Goal: Information Seeking & Learning: Understand process/instructions

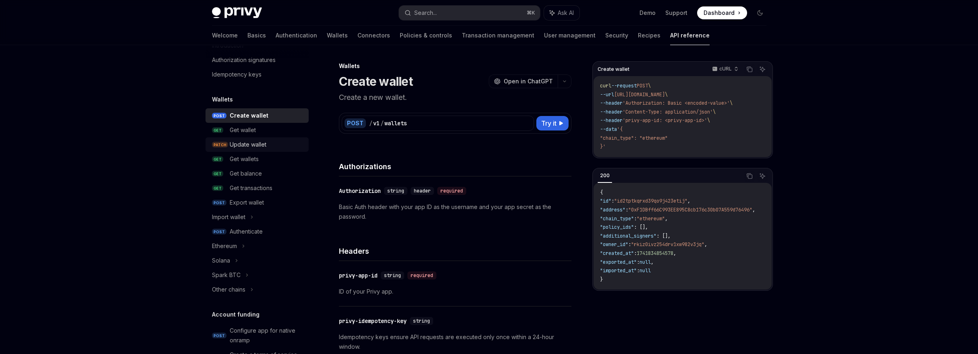
scroll to position [69, 0]
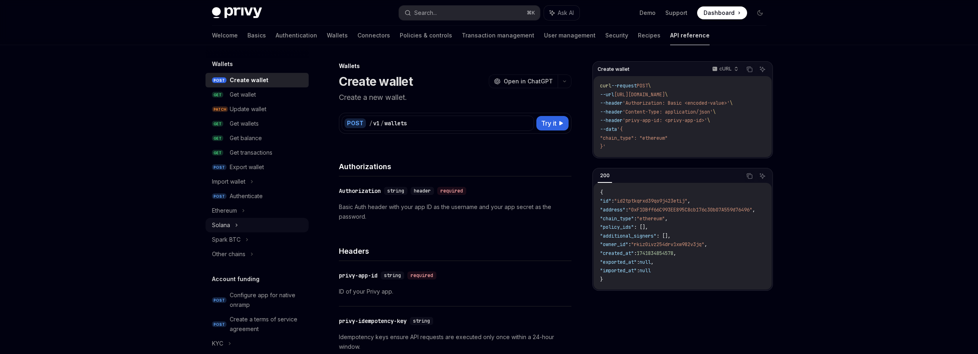
click at [241, 221] on div "Solana" at bounding box center [257, 225] width 103 height 15
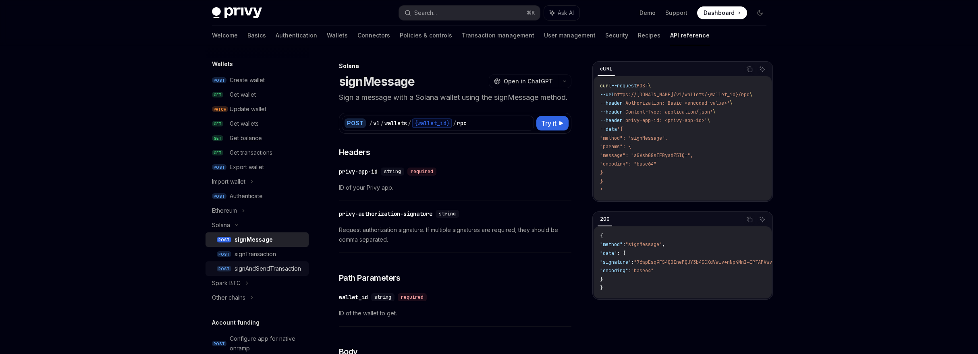
click at [261, 263] on link "POST signAndSendTransaction" at bounding box center [257, 269] width 103 height 15
type textarea "*"
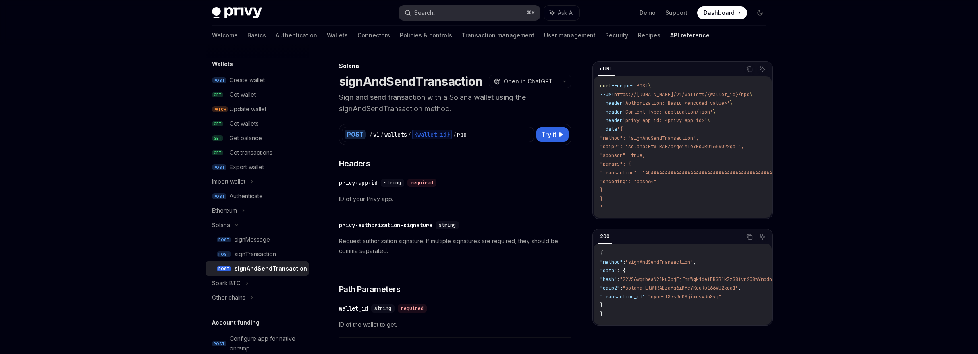
click at [457, 14] on button "Search... ⌘ K" at bounding box center [469, 13] width 141 height 15
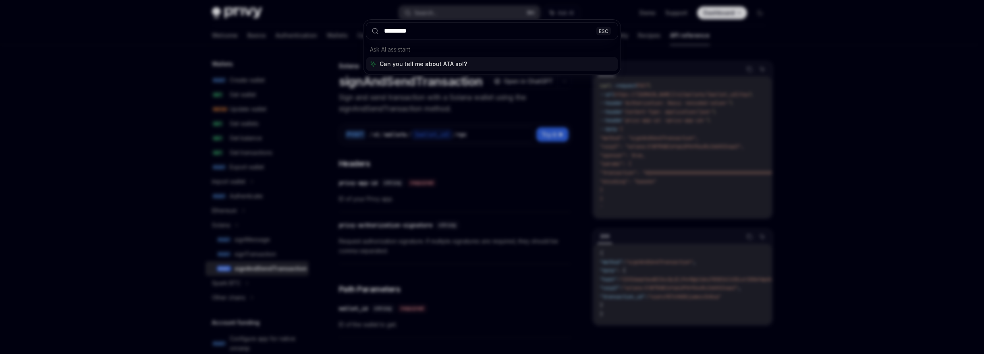
type input "**********"
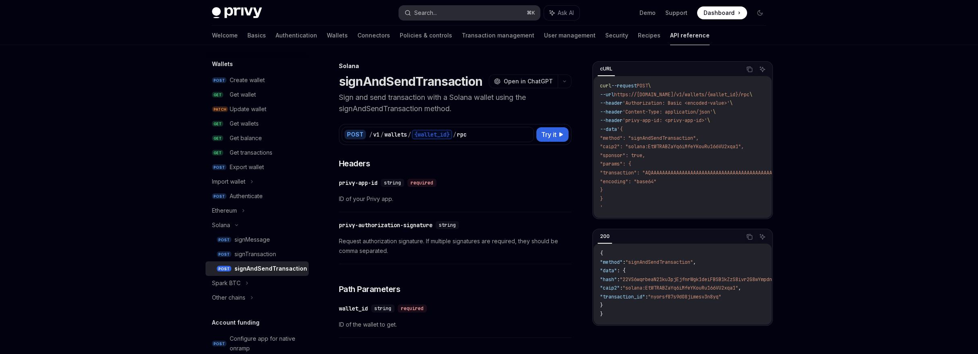
type textarea "*"
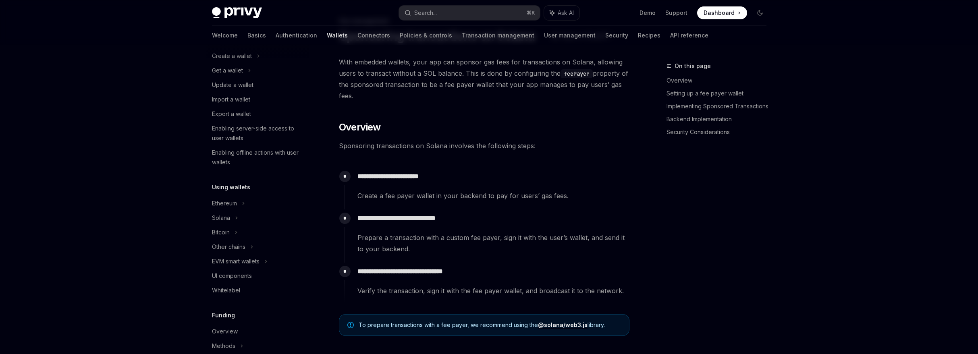
scroll to position [343, 0]
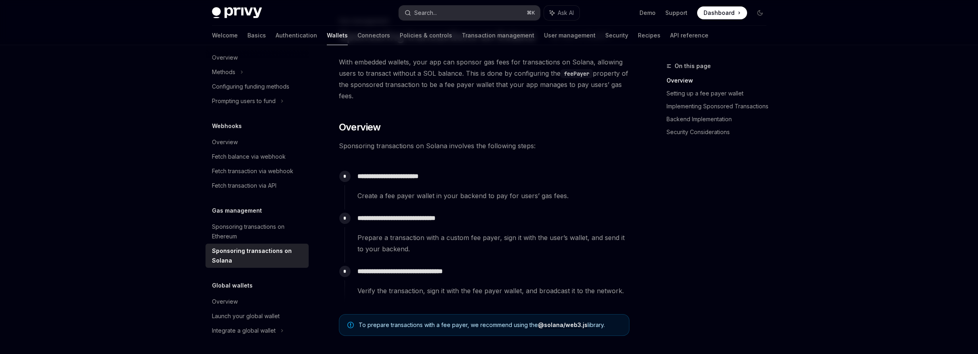
click at [453, 13] on button "Search... ⌘ K" at bounding box center [469, 13] width 141 height 15
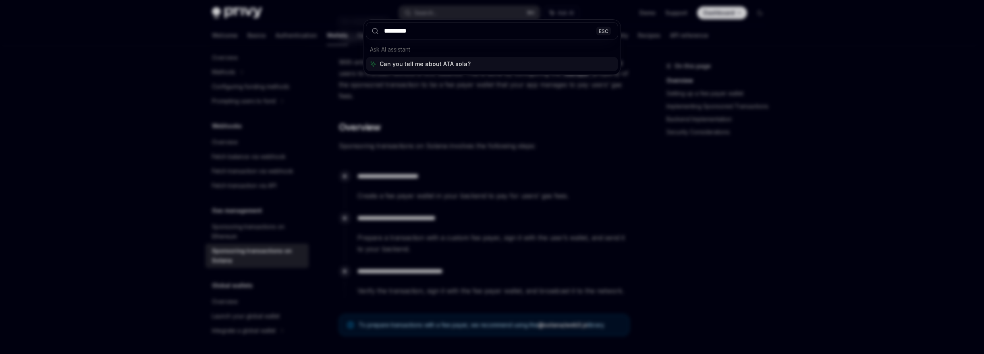
type input "**********"
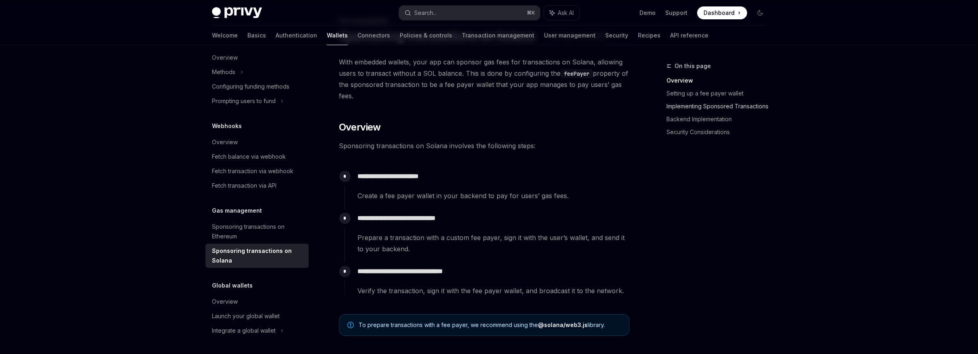
click at [686, 108] on link "Implementing Sponsored Transactions" at bounding box center [720, 106] width 106 height 13
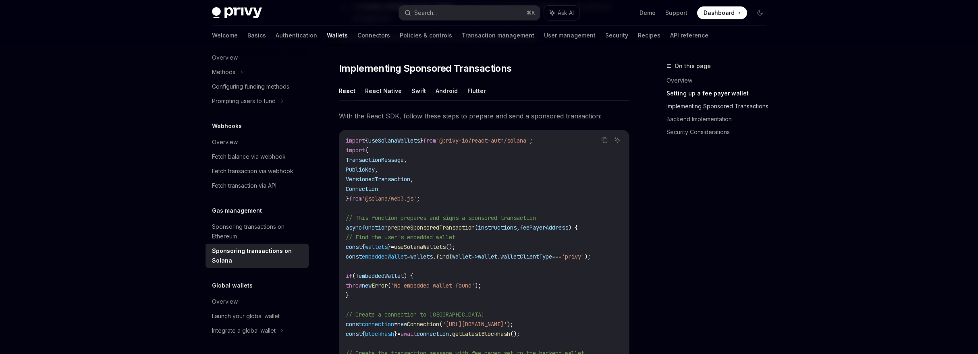
scroll to position [604, 0]
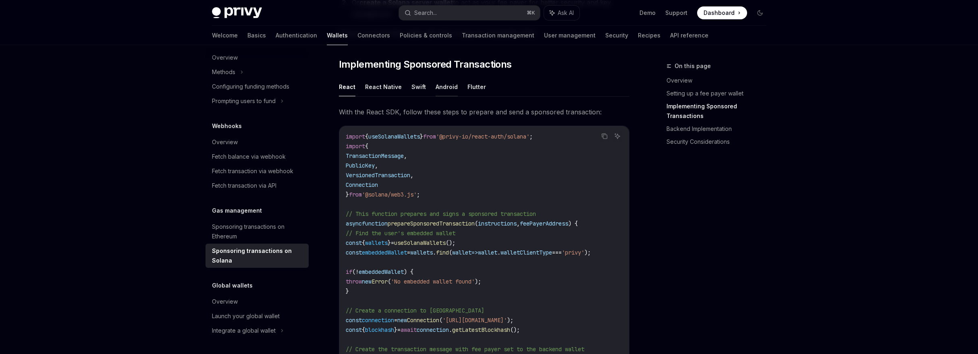
click at [436, 91] on button "Android" at bounding box center [447, 86] width 22 height 19
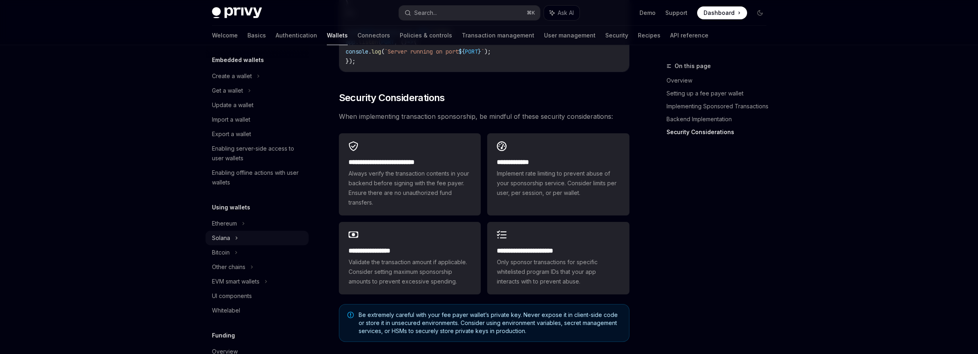
scroll to position [87, 0]
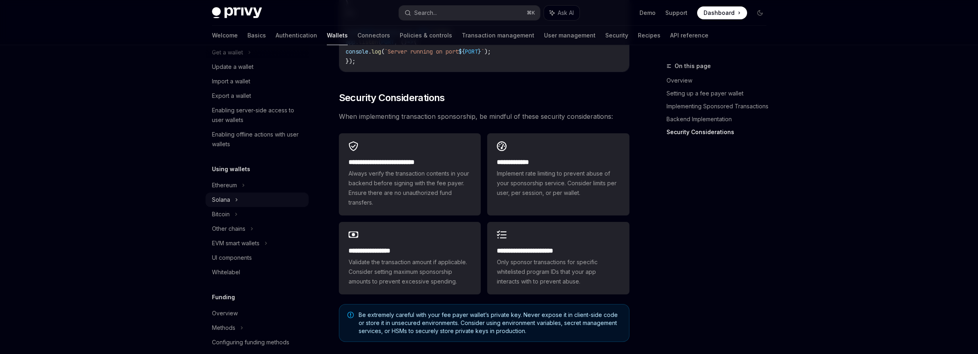
click at [219, 60] on div "Solana" at bounding box center [257, 52] width 103 height 15
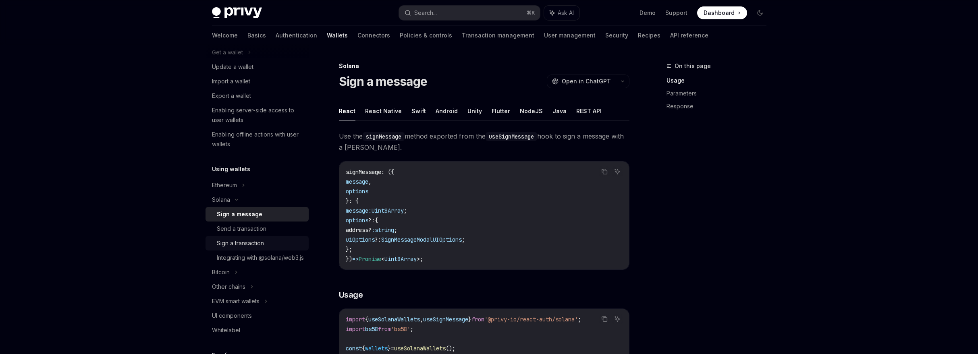
click at [250, 237] on link "Sign a transaction" at bounding box center [257, 243] width 103 height 15
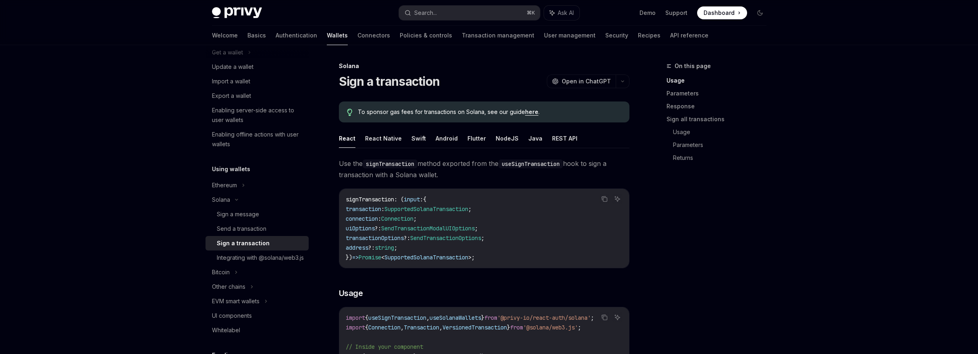
click at [530, 112] on link "here" at bounding box center [531, 111] width 13 height 7
click at [529, 133] on button "Java" at bounding box center [535, 138] width 14 height 19
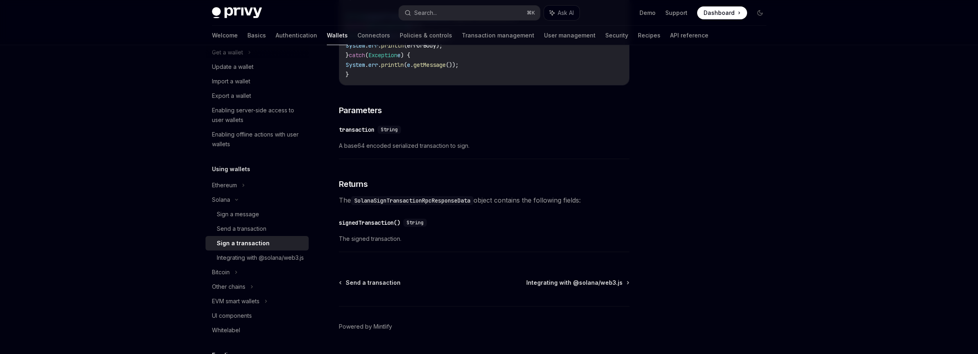
scroll to position [384, 0]
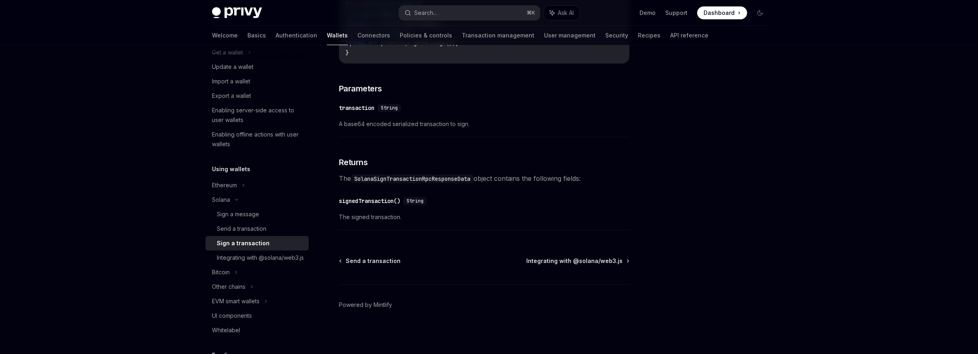
type textarea "*"
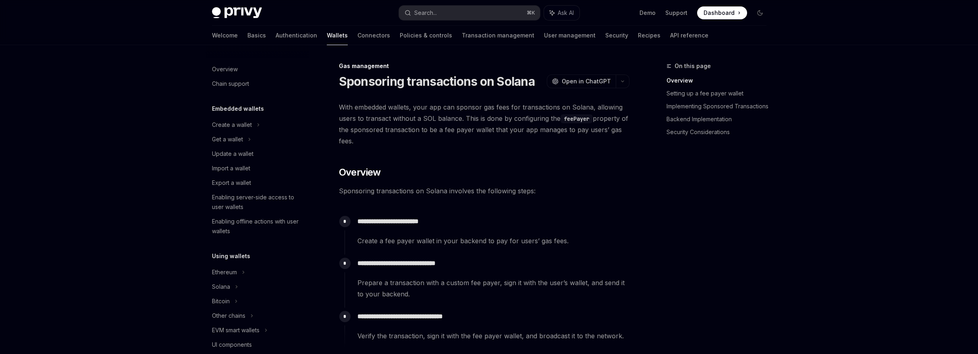
scroll to position [343, 0]
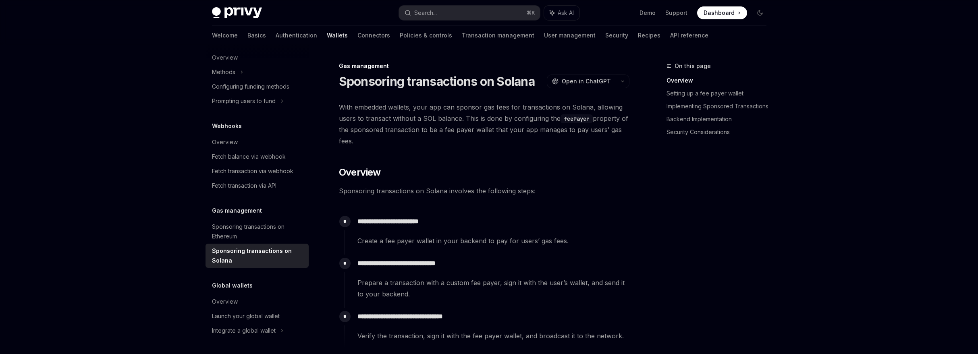
drag, startPoint x: 472, startPoint y: 98, endPoint x: 517, endPoint y: 139, distance: 60.8
click at [517, 139] on span "With embedded wallets, your app can sponsor gas fees for transactions on Solana…" at bounding box center [484, 124] width 291 height 45
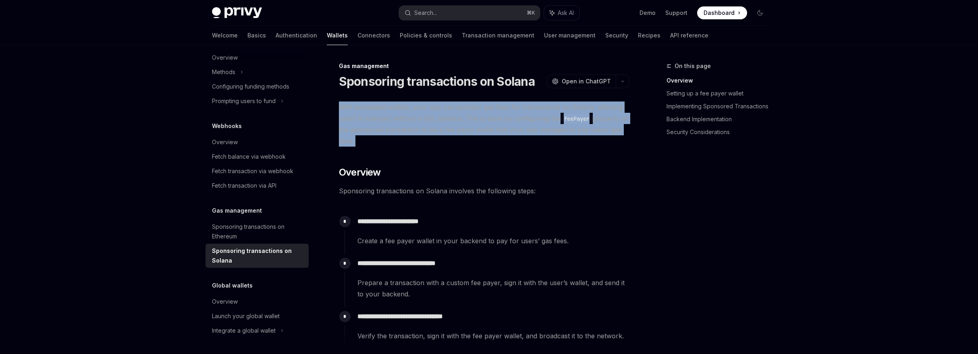
drag, startPoint x: 517, startPoint y: 139, endPoint x: 510, endPoint y: 100, distance: 39.8
drag, startPoint x: 510, startPoint y: 100, endPoint x: 509, endPoint y: 135, distance: 35.5
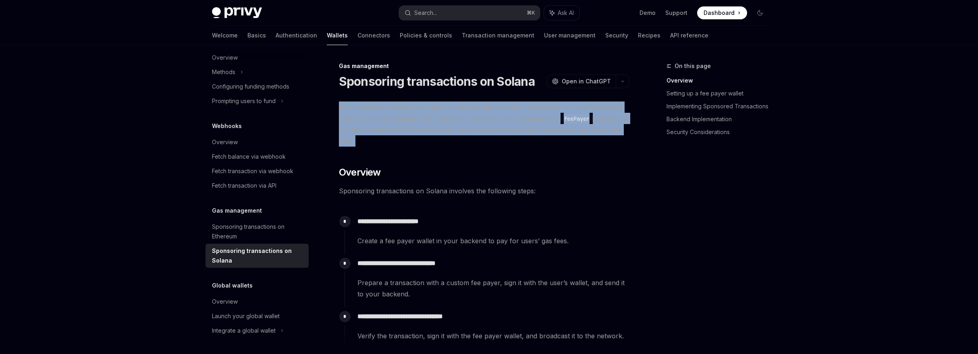
click at [509, 135] on span "With embedded wallets, your app can sponsor gas fees for transactions on Solana…" at bounding box center [484, 124] width 291 height 45
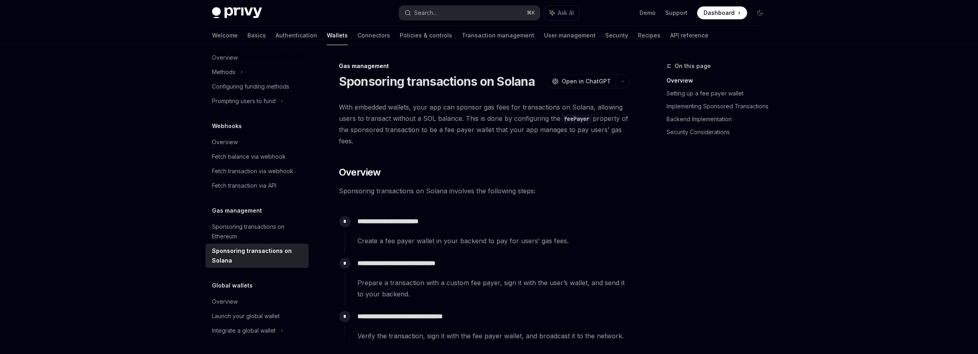
drag, startPoint x: 508, startPoint y: 140, endPoint x: 500, endPoint y: 96, distance: 44.7
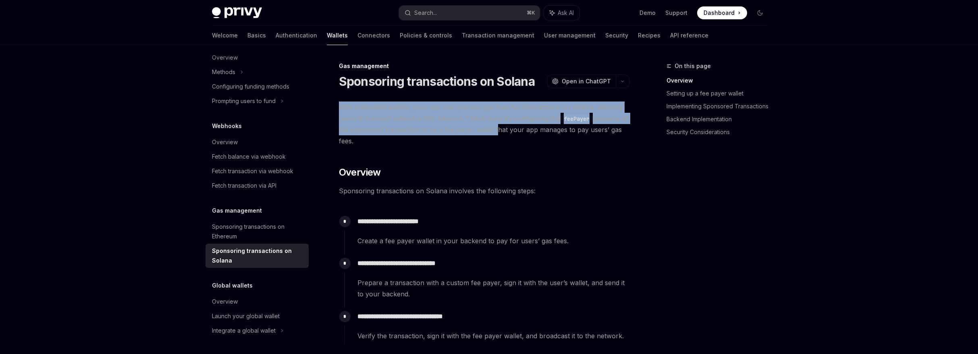
drag, startPoint x: 500, startPoint y: 97, endPoint x: 499, endPoint y: 135, distance: 38.3
click at [499, 135] on span "With embedded wallets, your app can sponsor gas fees for transactions on Solana…" at bounding box center [484, 124] width 291 height 45
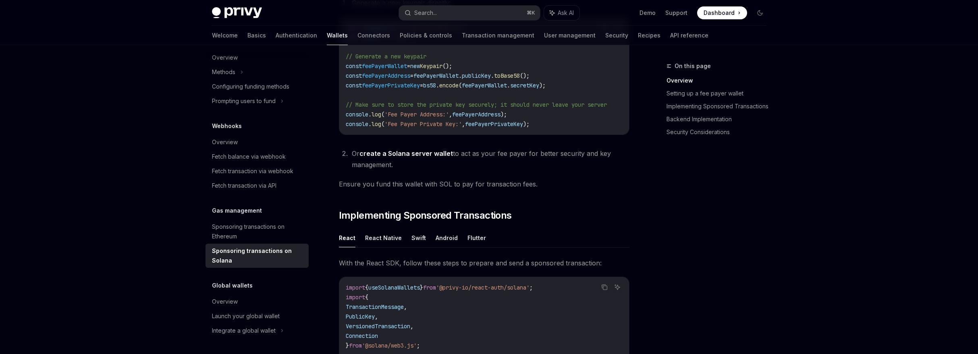
scroll to position [614, 0]
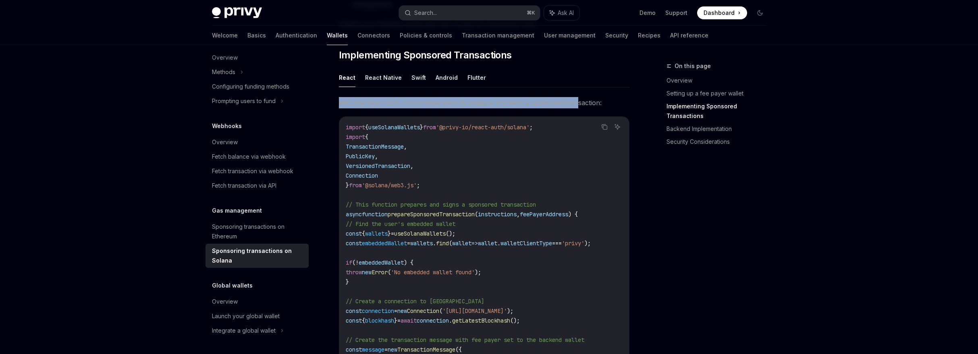
drag, startPoint x: 465, startPoint y: 96, endPoint x: 572, endPoint y: 106, distance: 107.2
click at [572, 106] on span "With the React SDK, follow these steps to prepare and send a sponsored transact…" at bounding box center [484, 102] width 291 height 11
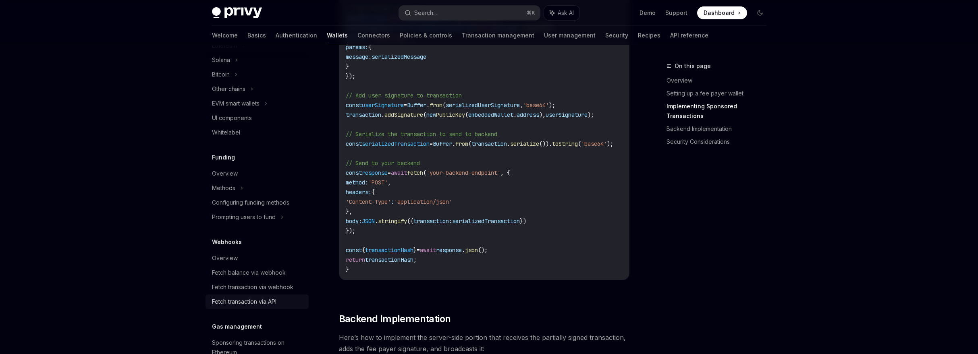
scroll to position [189, 0]
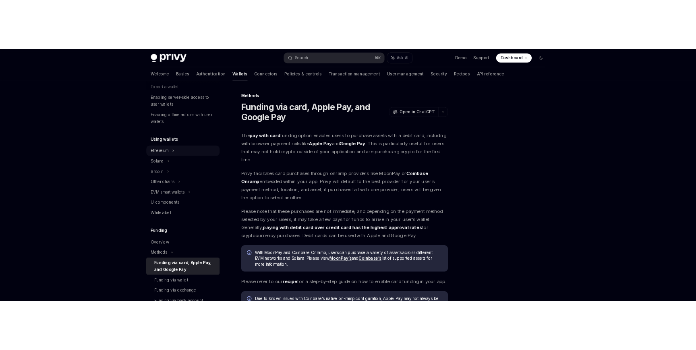
scroll to position [128, 0]
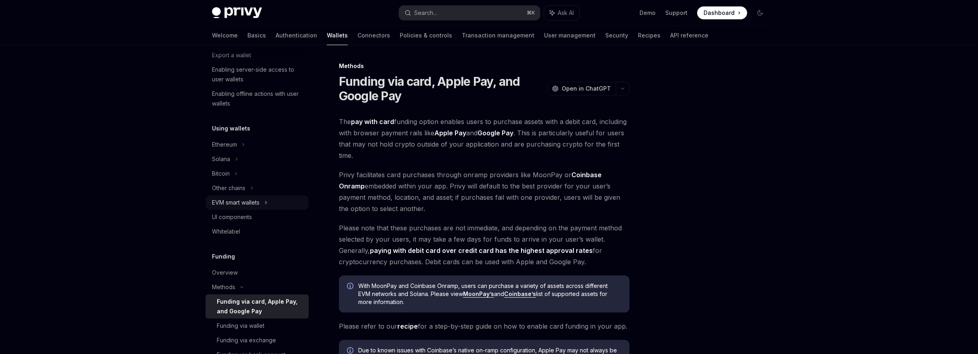
click at [235, 201] on div "EVM smart wallets" at bounding box center [236, 203] width 48 height 10
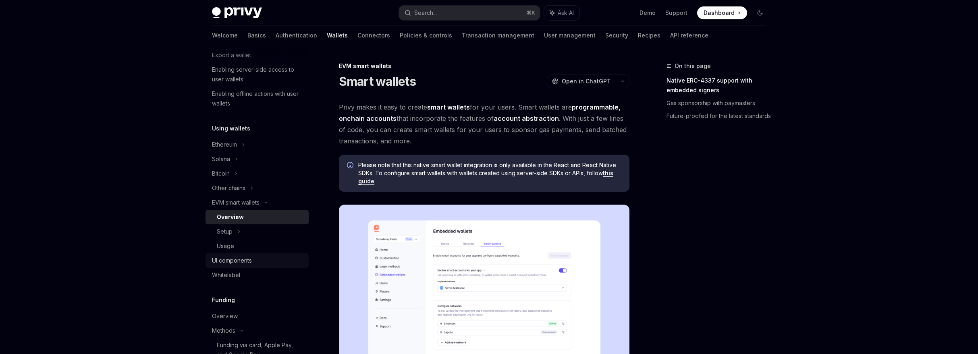
click at [239, 261] on div "UI components" at bounding box center [232, 261] width 40 height 10
type textarea "*"
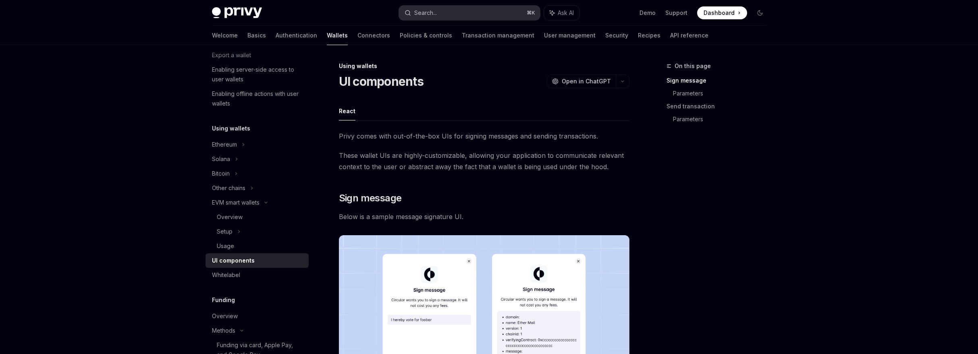
click at [455, 14] on button "Search... ⌘ K" at bounding box center [469, 13] width 141 height 15
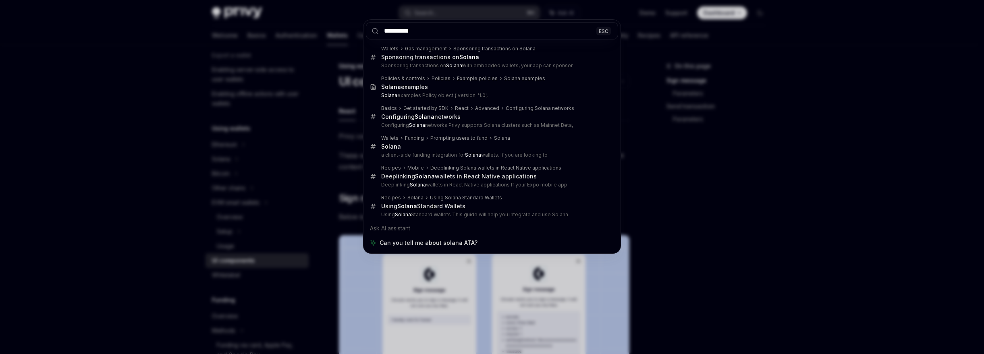
type input "**********"
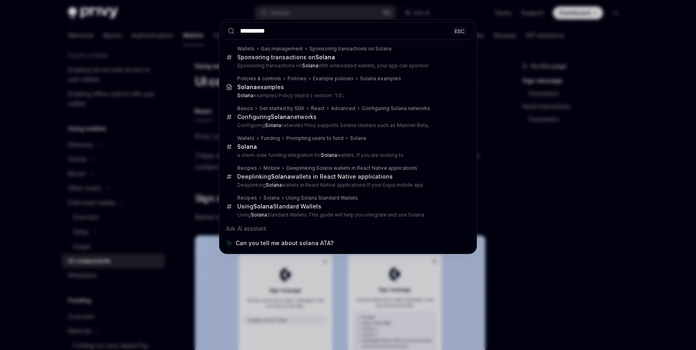
type textarea "*"
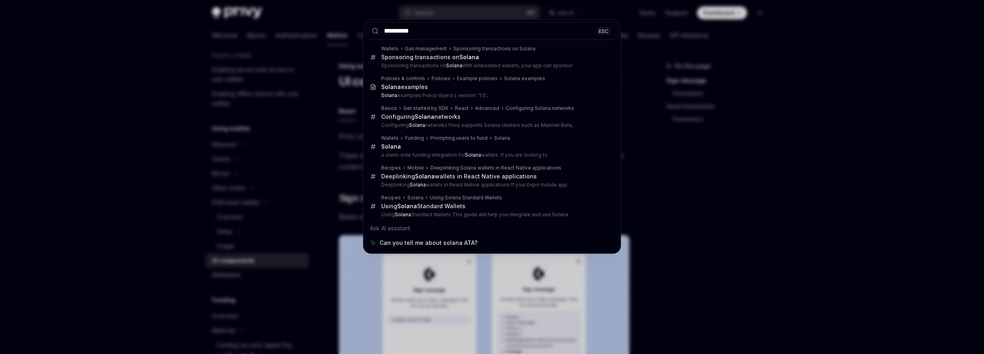
scroll to position [100, 0]
